Goal: Entertainment & Leisure: Consume media (video, audio)

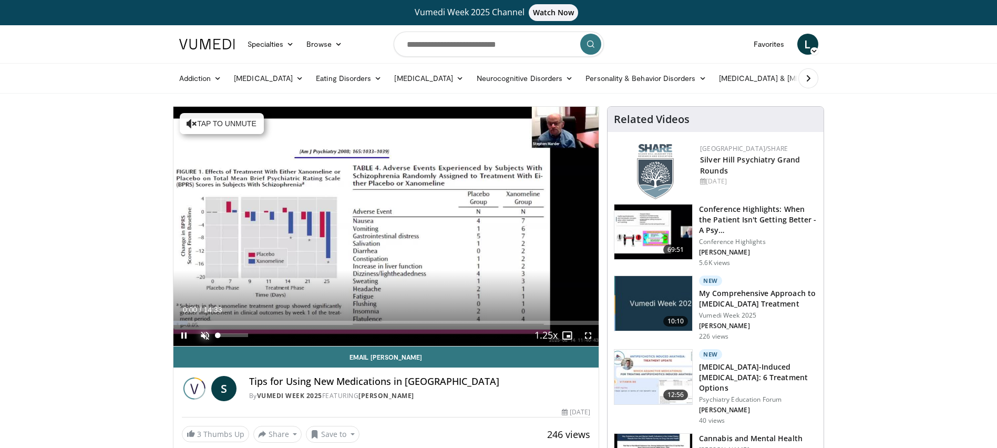
click at [208, 335] on span "Video Player" at bounding box center [204, 335] width 21 height 21
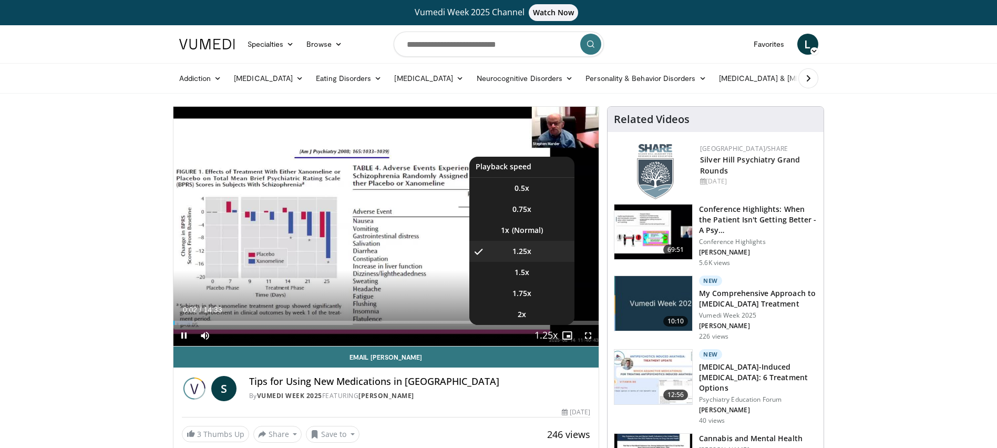
click at [537, 258] on li "1.25x , selected" at bounding box center [521, 251] width 105 height 21
click at [532, 278] on li "1.5x" at bounding box center [521, 272] width 105 height 21
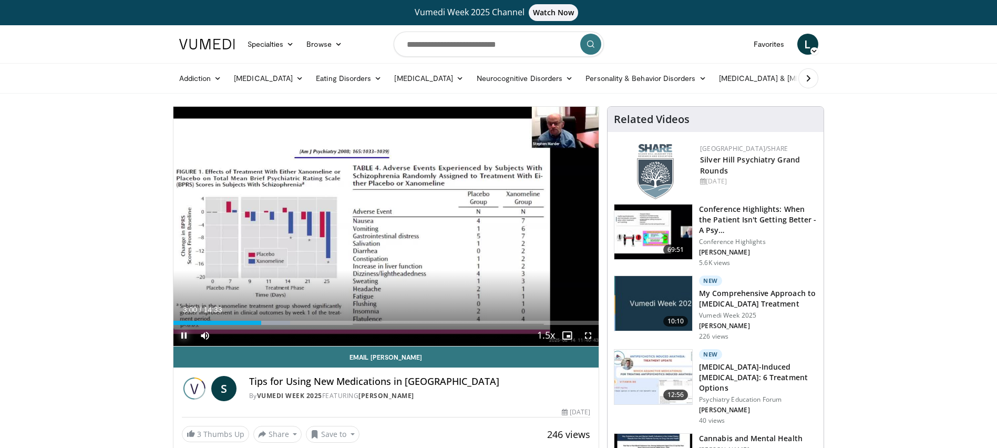
click at [179, 335] on span "Video Player" at bounding box center [183, 335] width 21 height 21
